Goal: Task Accomplishment & Management: Complete application form

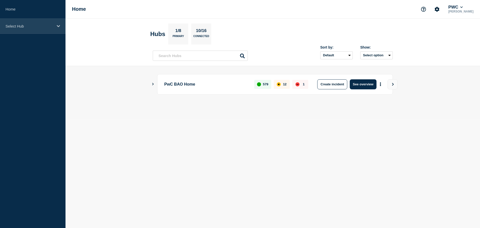
click at [36, 27] on p "Select Hub" at bounding box center [30, 26] width 48 height 4
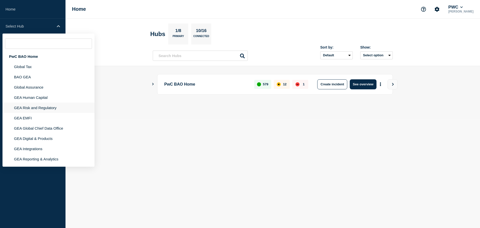
click at [38, 107] on li "GEA Risk and Regulatory" at bounding box center [49, 108] width 92 height 10
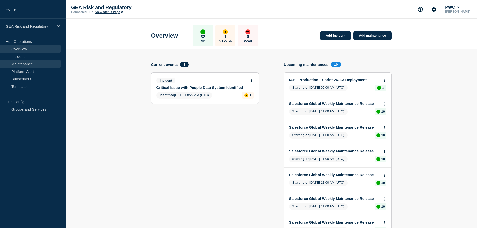
click at [27, 62] on link "Maintenance" at bounding box center [30, 64] width 61 height 8
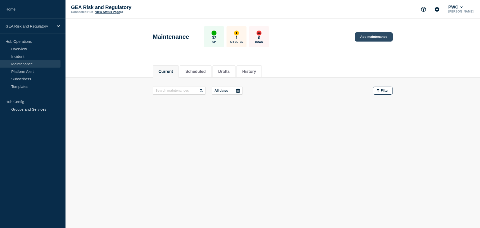
click at [381, 37] on link "Add maintenance" at bounding box center [374, 36] width 38 height 9
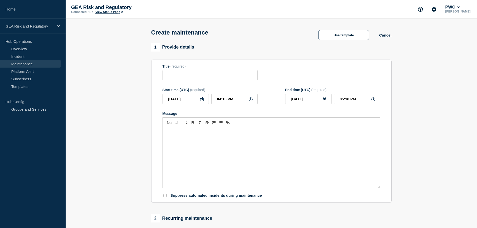
click at [193, 140] on div "Message" at bounding box center [271, 158] width 217 height 60
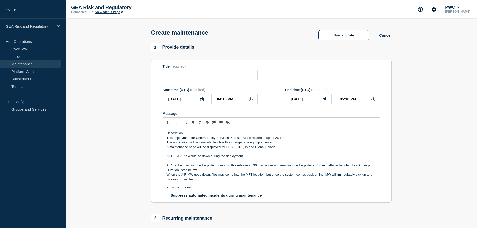
scroll to position [76, 0]
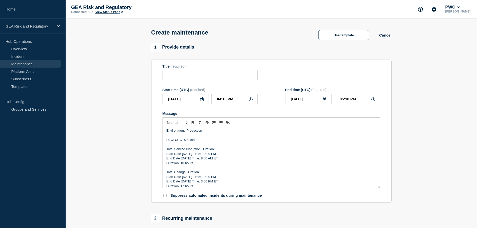
click at [189, 139] on p "RFC: CHG1509464" at bounding box center [271, 140] width 210 height 5
drag, startPoint x: 188, startPoint y: 154, endPoint x: 182, endPoint y: 154, distance: 5.5
click at [182, 154] on p "Start Date 8/22/25 Time: 10:00 PM ET" at bounding box center [271, 154] width 210 height 5
click at [203, 153] on p "Start Date 9/3/25 Time: 10:00 PM ET" at bounding box center [271, 154] width 210 height 5
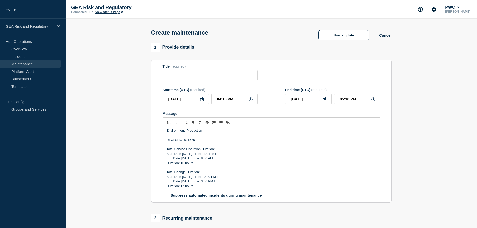
click at [202, 158] on p "End Date 8/23/25 Time: 8:00 AM ET" at bounding box center [271, 158] width 210 height 5
click at [205, 160] on p "End Date 8/23/25 Time: 1:00 AM ET" at bounding box center [271, 158] width 210 height 5
drag, startPoint x: 186, startPoint y: 159, endPoint x: 181, endPoint y: 159, distance: 5.0
click at [181, 159] on p "End Date 8/23/25 Time: 1:30 PM ET" at bounding box center [271, 158] width 210 height 5
drag, startPoint x: 224, startPoint y: 154, endPoint x: 167, endPoint y: 157, distance: 57.8
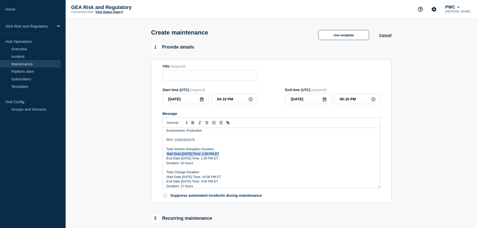
click at [167, 156] on p "Start Date 9/3/25 Time: 1:00 PM ET" at bounding box center [271, 154] width 210 height 5
copy p "Start Date 9/3/25 Time: 1:00 PM ET"
drag, startPoint x: 222, startPoint y: 177, endPoint x: 167, endPoint y: 180, distance: 54.9
click at [167, 179] on p "Start Date 8/22/25 Time: 10:00 PM ET" at bounding box center [271, 177] width 210 height 5
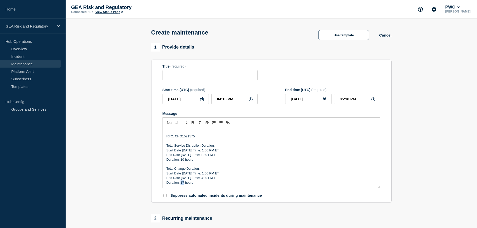
drag, startPoint x: 184, startPoint y: 186, endPoint x: 181, endPoint y: 184, distance: 3.6
click at [181, 184] on p "Duration: 17 hours" at bounding box center [271, 182] width 210 height 5
drag, startPoint x: 185, startPoint y: 178, endPoint x: 181, endPoint y: 178, distance: 3.8
click at [181, 178] on p "End Date 8/23/25 Time: 3:00 PM ET" at bounding box center [271, 178] width 210 height 5
drag, startPoint x: 193, startPoint y: 161, endPoint x: 181, endPoint y: 159, distance: 12.2
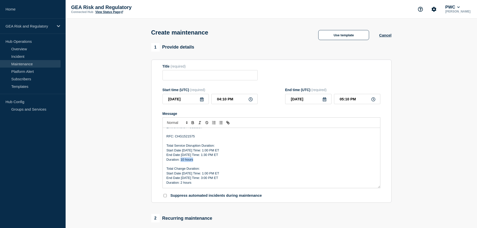
click at [181, 159] on p "Duration: 10 hours" at bounding box center [271, 159] width 210 height 5
click at [191, 161] on p "Duration: 30" at bounding box center [271, 159] width 210 height 5
click at [209, 164] on p "Message" at bounding box center [271, 164] width 210 height 5
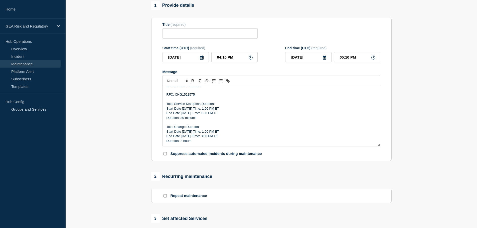
click at [198, 142] on p "Duration: 2 hours" at bounding box center [271, 141] width 210 height 5
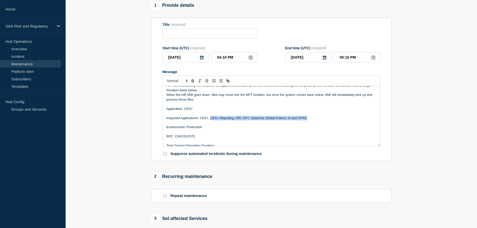
drag, startPoint x: 211, startPoint y: 119, endPoint x: 309, endPoint y: 120, distance: 98.1
click at [309, 120] on p "Impacted Applications: CES+, CES+ Reporting, AIR, CP+, DataHub, Global Polaris,…" at bounding box center [271, 118] width 210 height 5
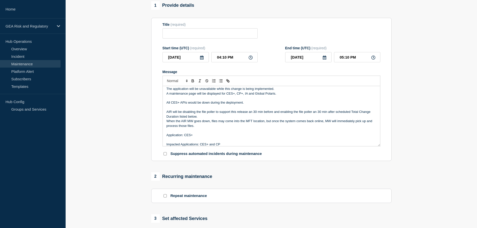
scroll to position [0, 0]
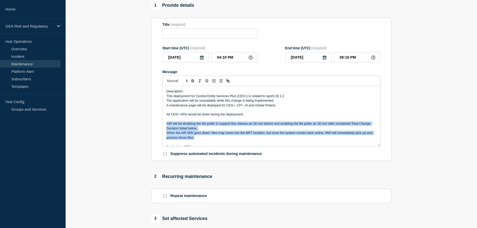
drag, startPoint x: 198, startPoint y: 139, endPoint x: 166, endPoint y: 125, distance: 34.5
click at [166, 125] on div "Description: This deployment for Central Entity Services Plus (CES+) is related…" at bounding box center [271, 116] width 217 height 60
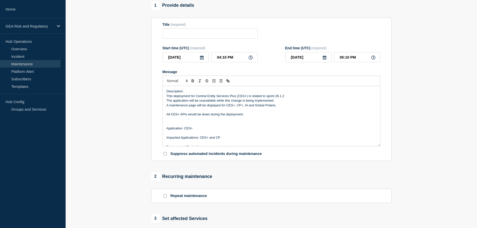
click at [236, 106] on p "A maintenance page will be displayed for CES+, CP+, IA and Global Polaris." at bounding box center [271, 105] width 210 height 5
drag, startPoint x: 247, startPoint y: 114, endPoint x: 162, endPoint y: 115, distance: 84.6
click at [162, 115] on div "Description: This deployment for Central Entity Services Plus (CES+) is related…" at bounding box center [271, 116] width 218 height 60
click at [264, 116] on p "The following APIs would be down during the deployment:" at bounding box center [271, 114] width 210 height 5
click at [294, 115] on p "The following APIs would be down during the deployment: Compliance, Report and …" at bounding box center [271, 114] width 210 height 5
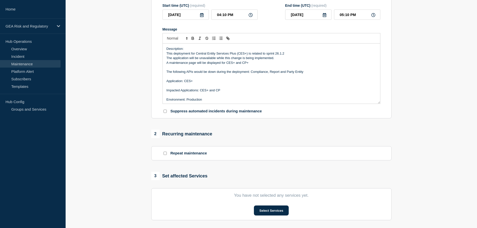
scroll to position [167, 0]
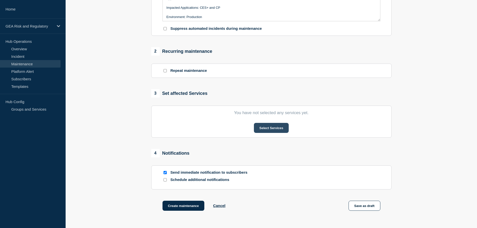
click at [270, 129] on button "Select Services" at bounding box center [271, 128] width 35 height 10
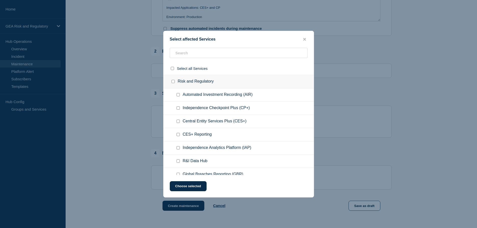
click at [177, 108] on input "Independence Checkpoint Plus (CP+) checkbox" at bounding box center [177, 107] width 3 height 3
checkbox input "true"
click at [177, 121] on input "Central Entity Services Plus (CES+) checkbox" at bounding box center [177, 121] width 3 height 3
checkbox input "true"
click at [195, 185] on button "Choose selected" at bounding box center [188, 186] width 37 height 10
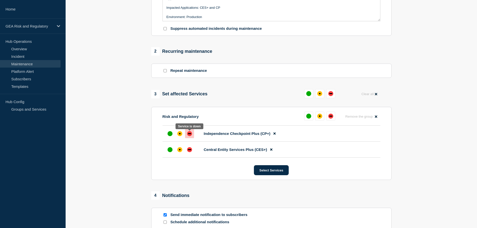
click at [191, 136] on div "down" at bounding box center [189, 133] width 5 height 5
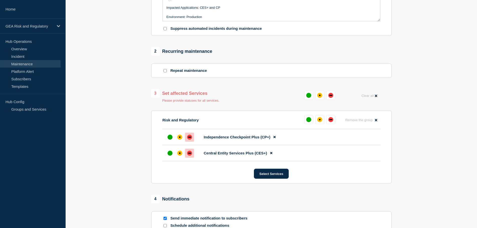
click at [190, 158] on div at bounding box center [189, 153] width 9 height 9
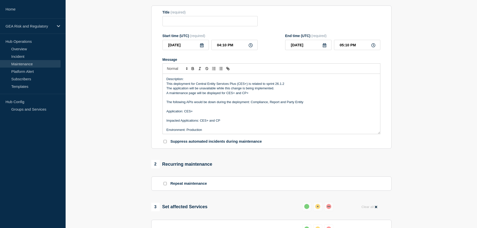
scroll to position [42, 0]
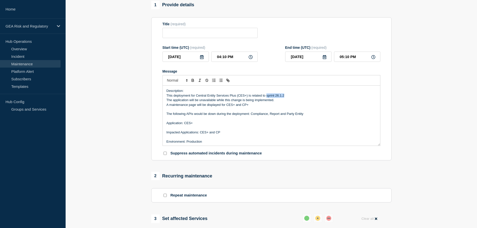
drag, startPoint x: 284, startPoint y: 96, endPoint x: 266, endPoint y: 95, distance: 17.6
click at [266, 95] on p "This deployment for Central Entity Services Plus (CES+) is related to sprint 26…" at bounding box center [271, 95] width 210 height 5
drag, startPoint x: 195, startPoint y: 97, endPoint x: 166, endPoint y: 97, distance: 29.8
click at [166, 97] on div "Description: This deployment for Central Entity Services Plus (CES+) is related…" at bounding box center [271, 116] width 217 height 60
drag, startPoint x: 254, startPoint y: 96, endPoint x: 219, endPoint y: 95, distance: 35.1
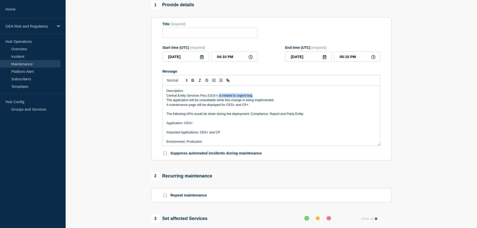
click at [219, 95] on p "Central Entity Services Plus (CES+) is related to urgent bug" at bounding box center [271, 95] width 210 height 5
click at [240, 98] on p "Central Entity Services Plus (CES+) will have a urgnet release" at bounding box center [271, 95] width 210 height 5
click at [240, 97] on p "Central Entity Services Plus (CES+) will have a urgnet release" at bounding box center [271, 95] width 210 height 5
click at [266, 93] on p "Description:" at bounding box center [271, 91] width 210 height 5
click at [266, 95] on p "Central Entity Services Plus (CES+) will have a urgent release" at bounding box center [271, 95] width 210 height 5
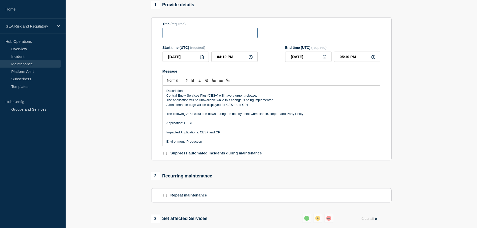
click at [180, 36] on input "Title" at bounding box center [209, 33] width 95 height 10
type input "CES+ - Production - Urgent Release"
click at [213, 55] on input "04:10 PM" at bounding box center [234, 57] width 46 height 10
type input "05:10 PM"
type input "06:10 PM"
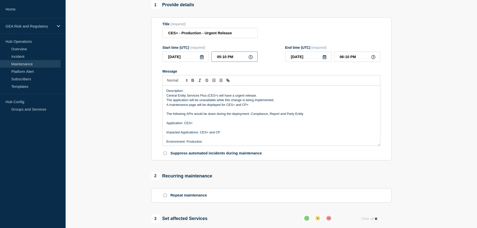
type input "05:00 PM"
click at [339, 60] on input "06:00 PM" at bounding box center [357, 57] width 46 height 10
type input "07:00 PM"
click at [255, 96] on p "Central Entity Services Plus (CES+) will have a urgent release." at bounding box center [271, 95] width 210 height 5
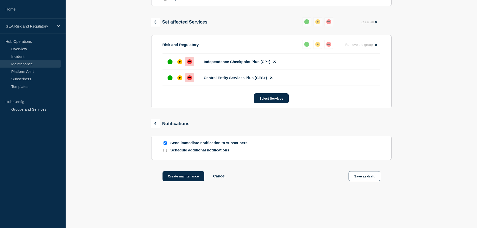
scroll to position [251, 0]
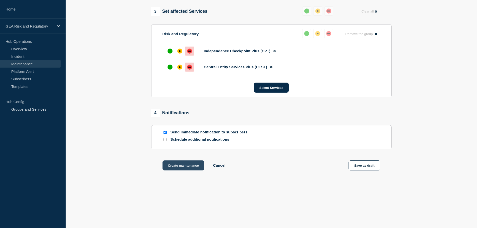
click at [185, 167] on button "Create maintenance" at bounding box center [183, 165] width 42 height 10
